Goal: Transaction & Acquisition: Purchase product/service

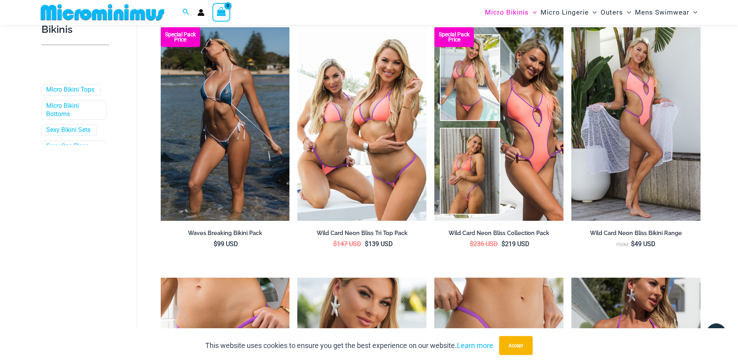
scroll to position [234, 0]
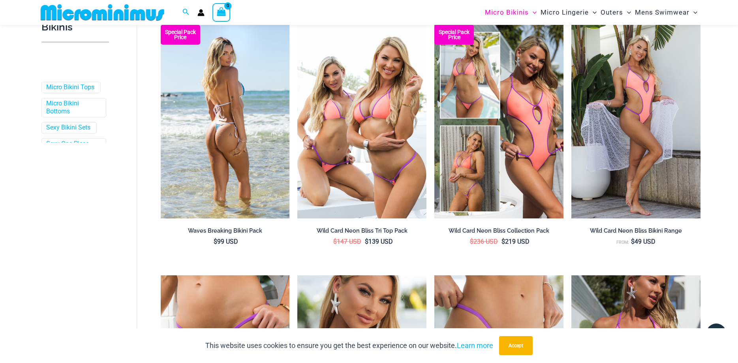
click at [231, 87] on img at bounding box center [225, 121] width 129 height 193
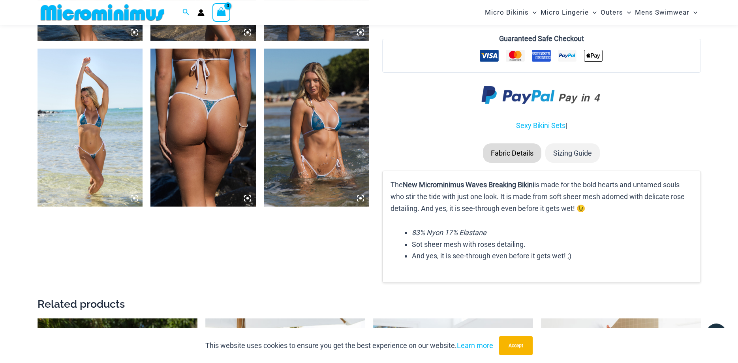
scroll to position [882, 0]
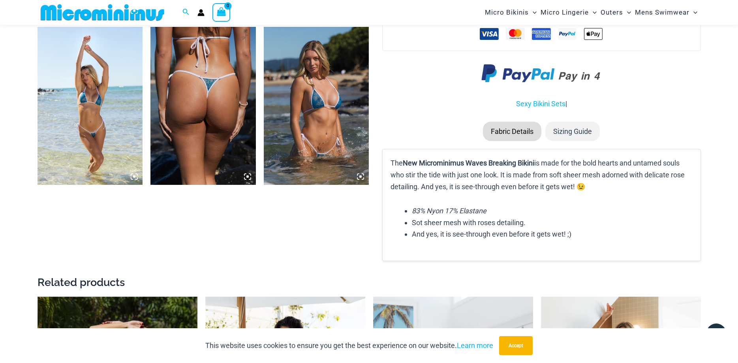
click at [328, 111] on img at bounding box center [316, 106] width 105 height 158
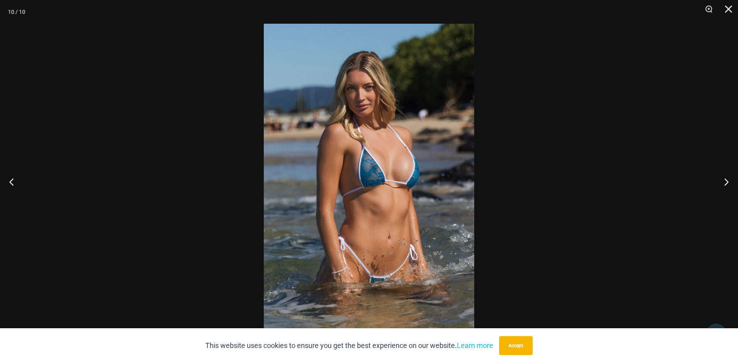
click at [373, 156] on img at bounding box center [369, 181] width 210 height 315
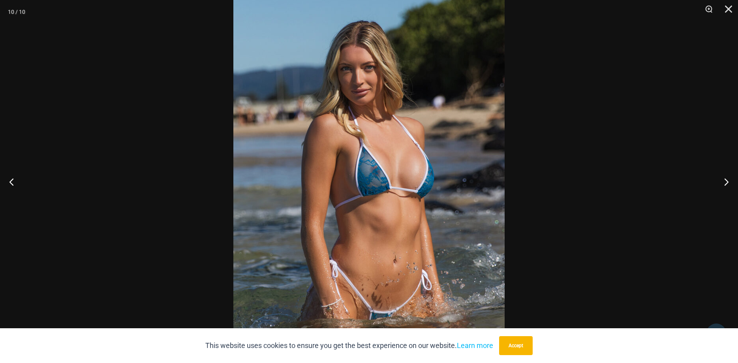
click at [178, 137] on div at bounding box center [369, 181] width 738 height 363
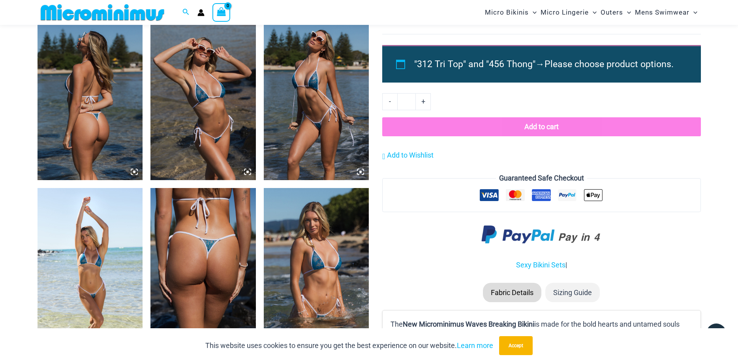
scroll to position [560, 0]
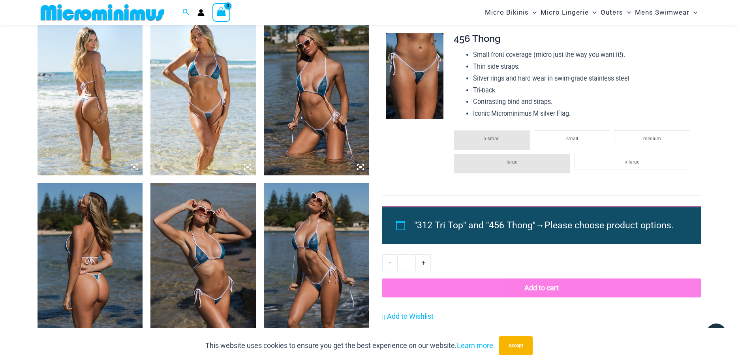
click at [404, 90] on img at bounding box center [414, 76] width 57 height 86
